Goal: Task Accomplishment & Management: Manage account settings

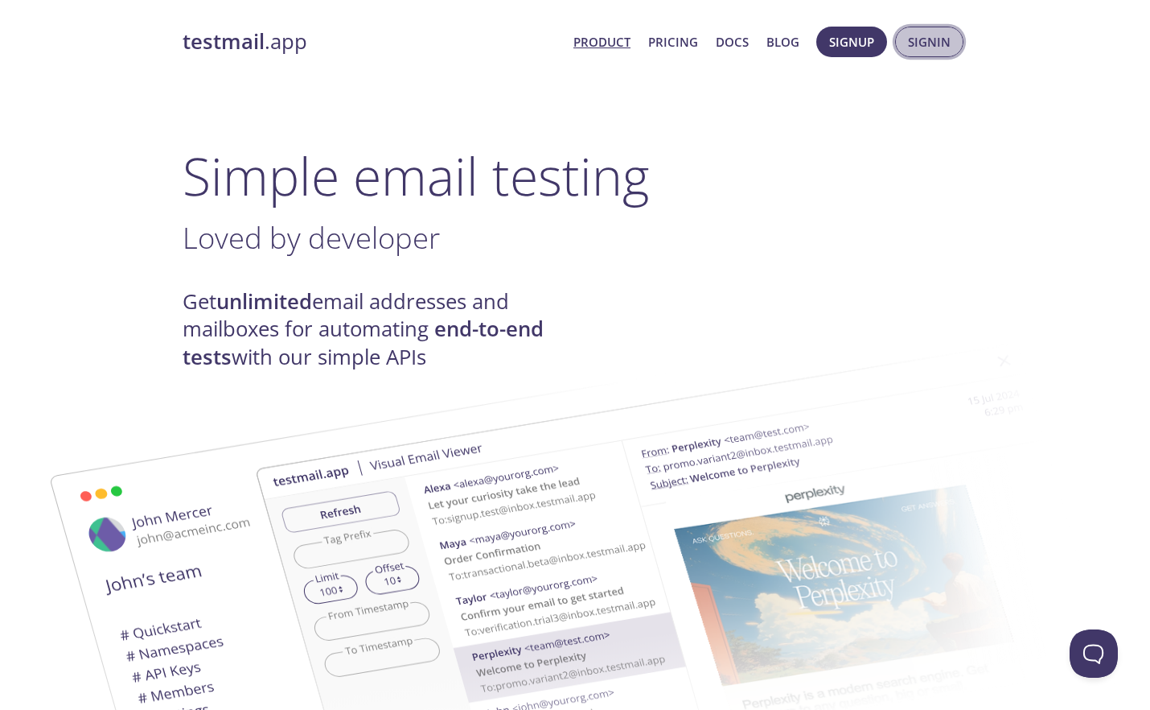
click at [913, 43] on span "Signin" at bounding box center [929, 41] width 43 height 21
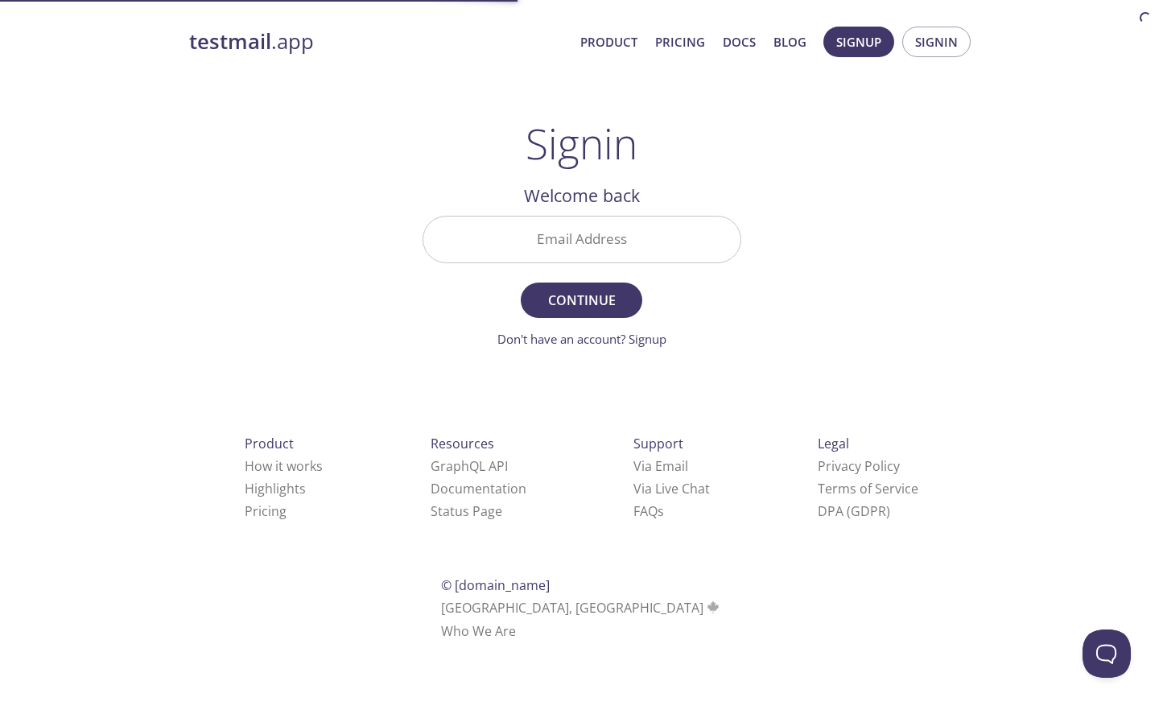
click at [635, 224] on input "Email Address" at bounding box center [581, 239] width 317 height 46
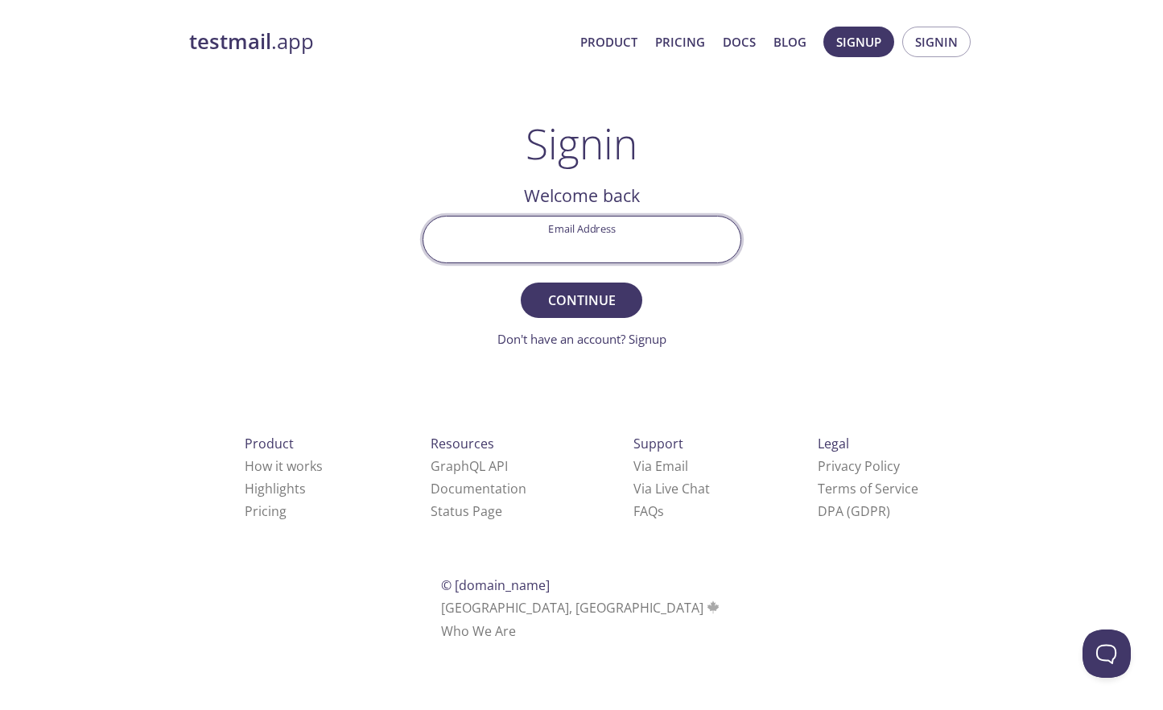
click at [576, 247] on input "Email Address" at bounding box center [581, 239] width 317 height 46
click at [595, 283] on button "Continue" at bounding box center [581, 299] width 121 height 35
click at [581, 247] on input "[EMAIL_ADDRESS][DOMAIN_NAME]" at bounding box center [581, 239] width 317 height 46
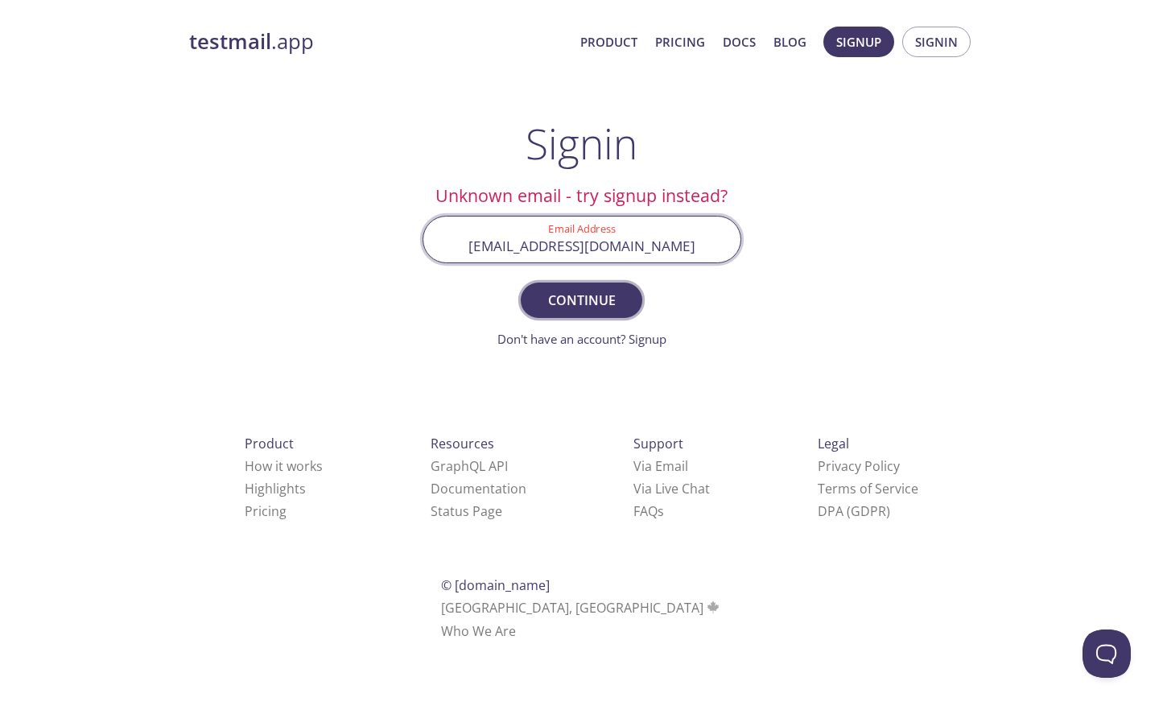
type input "[EMAIL_ADDRESS][DOMAIN_NAME]"
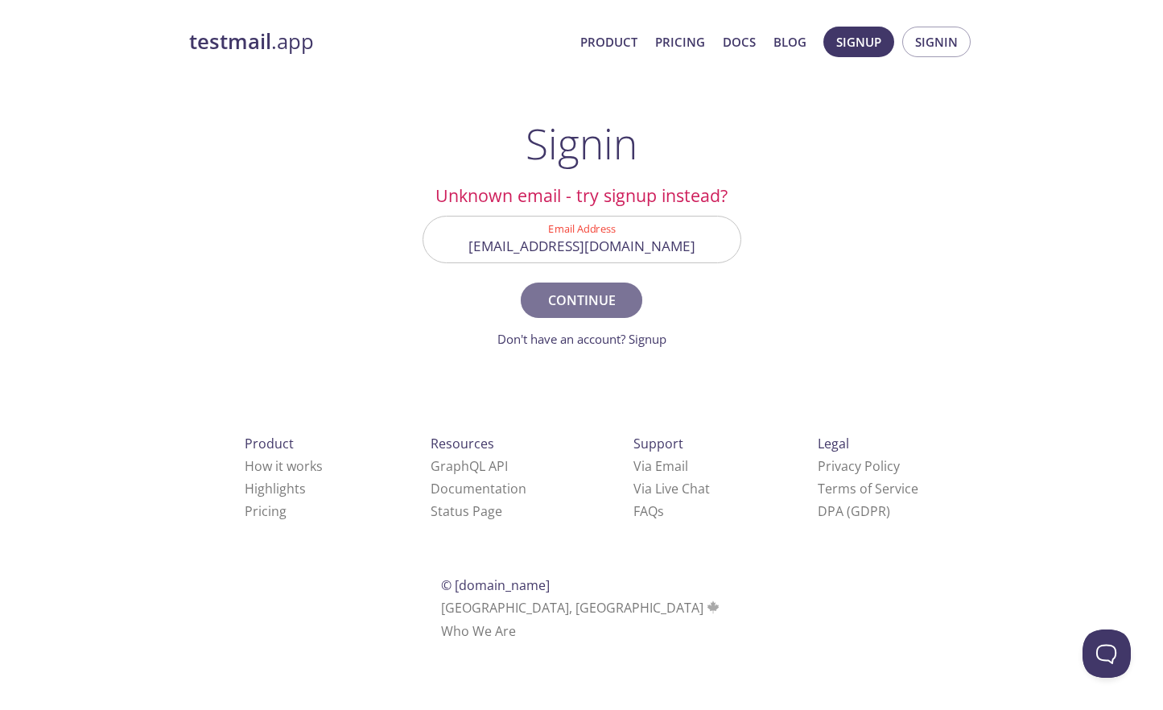
drag, startPoint x: 594, startPoint y: 289, endPoint x: 610, endPoint y: 291, distance: 16.3
click at [595, 290] on span "Continue" at bounding box center [580, 300] width 85 height 23
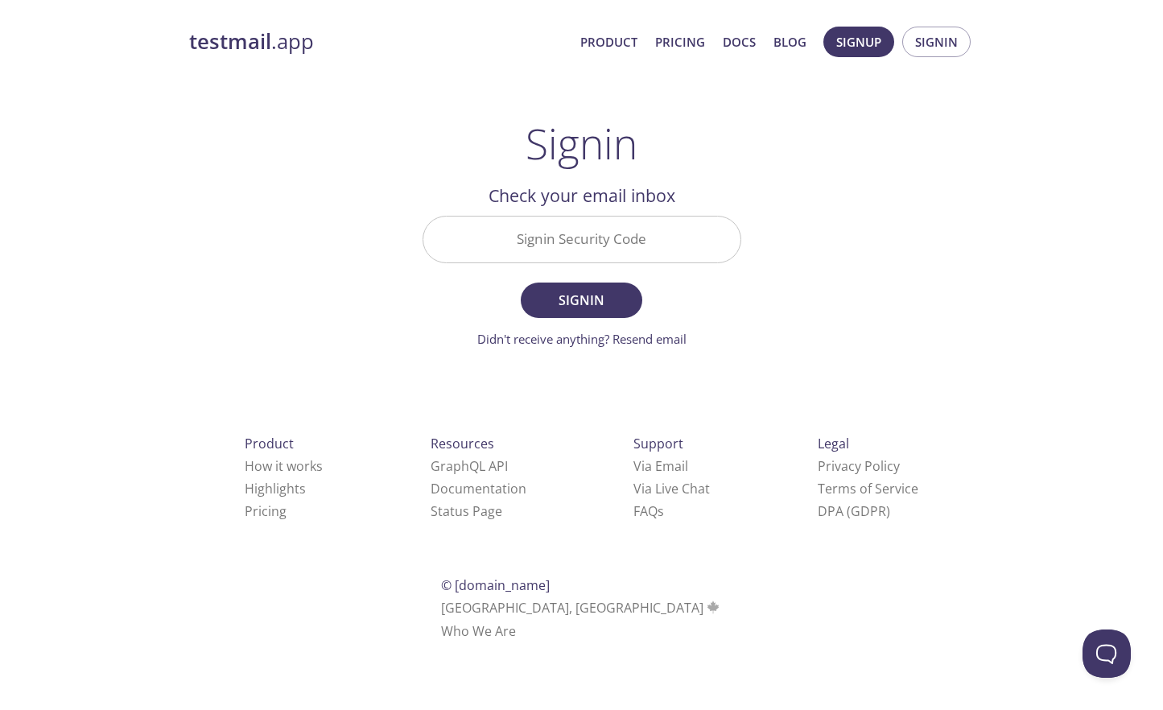
click at [574, 242] on input "Signin Security Code" at bounding box center [581, 239] width 317 height 46
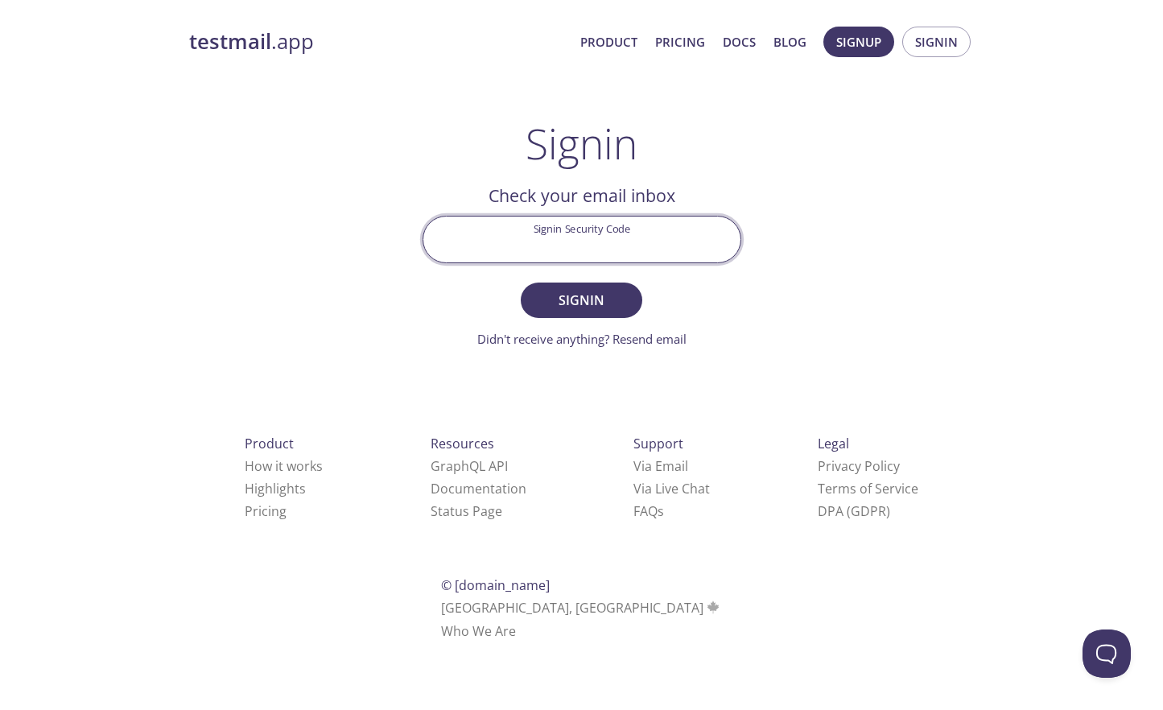
paste input "JL9NULN"
type input "JL9NULN"
click at [583, 294] on span "Signin" at bounding box center [580, 300] width 85 height 23
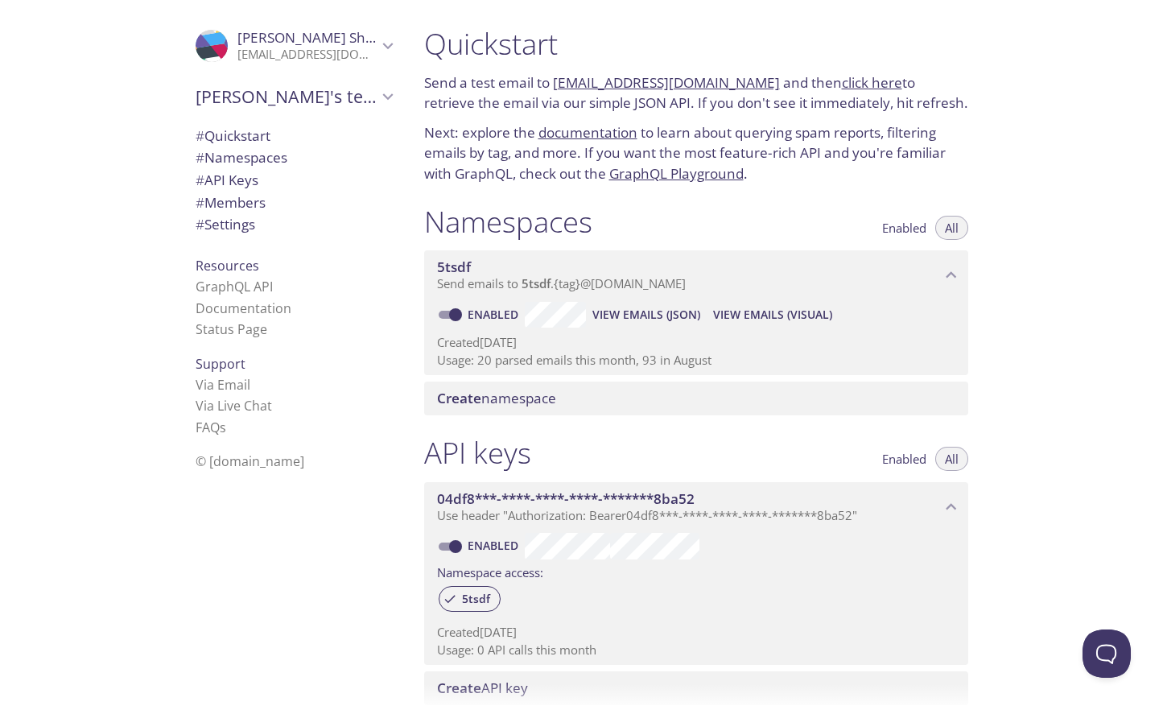
click at [842, 84] on link "click here" at bounding box center [872, 82] width 60 height 19
